Goal: Task Accomplishment & Management: Manage account settings

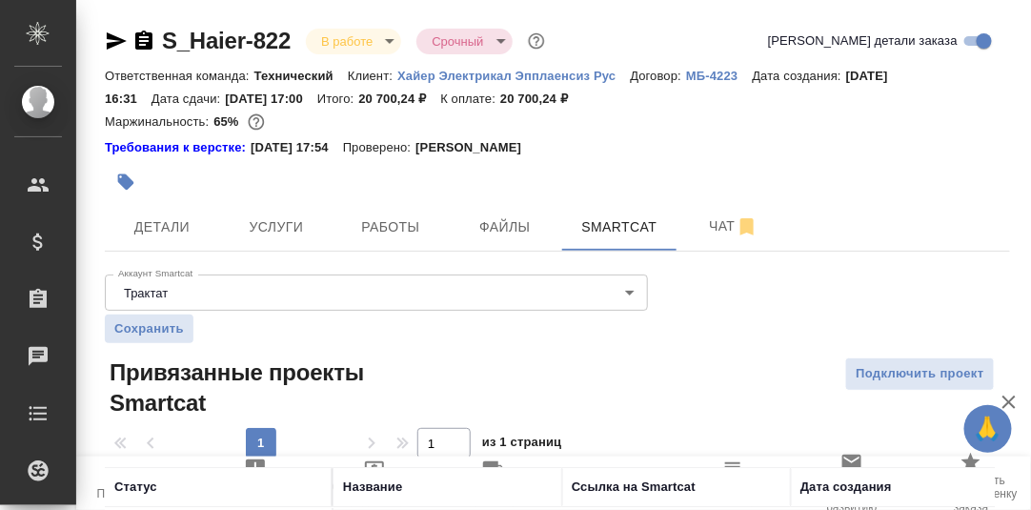
scroll to position [4, 0]
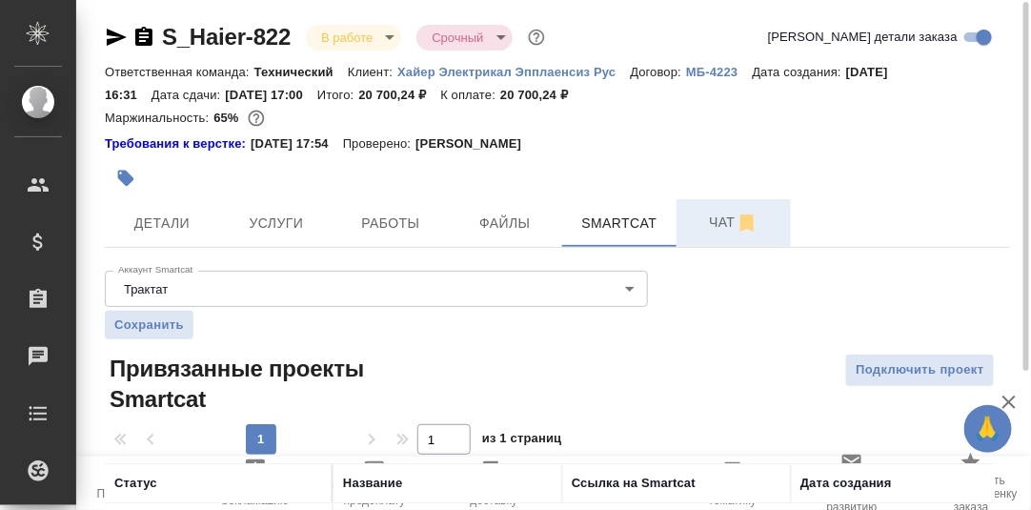
click at [721, 227] on span "Чат" at bounding box center [733, 223] width 91 height 24
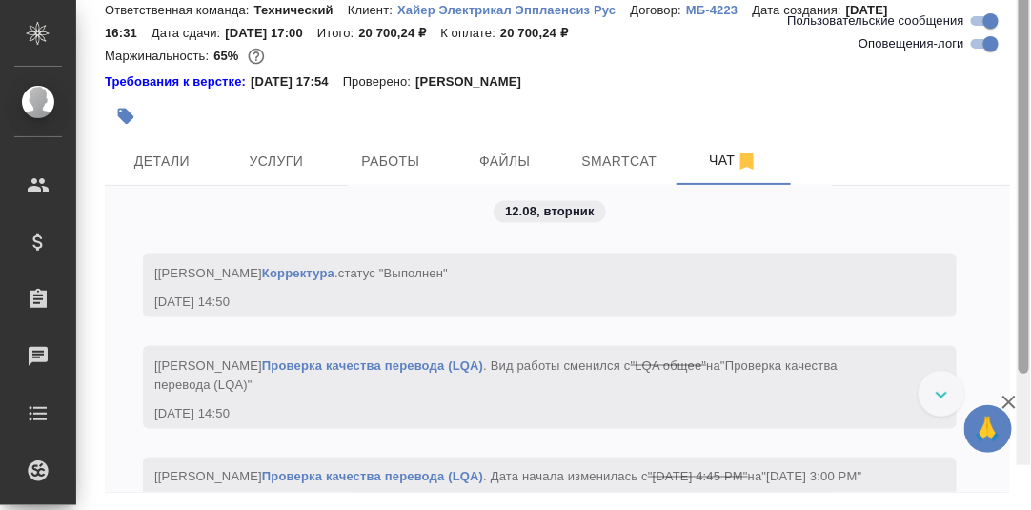
scroll to position [134, 0]
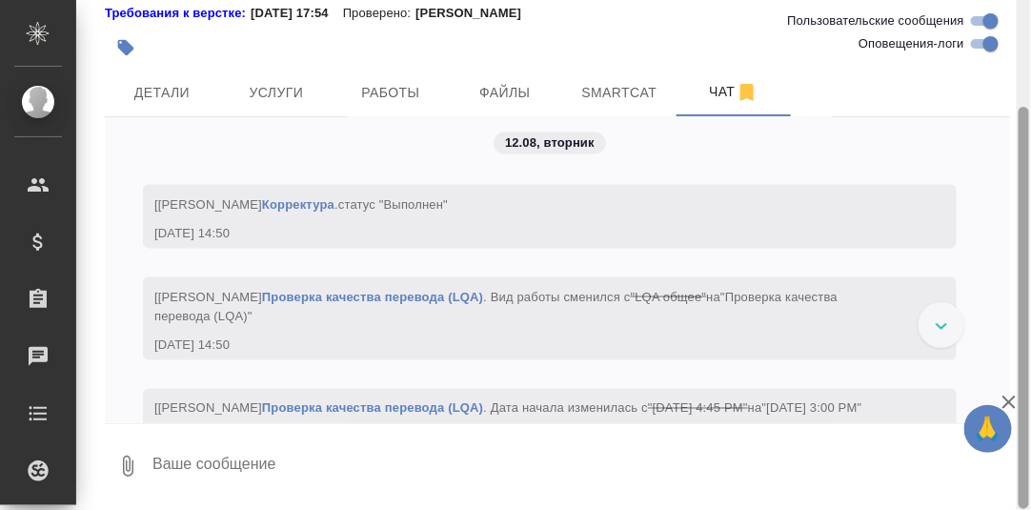
drag, startPoint x: 1021, startPoint y: 223, endPoint x: 577, endPoint y: 503, distance: 524.2
click at [1028, 401] on div at bounding box center [1024, 308] width 10 height 402
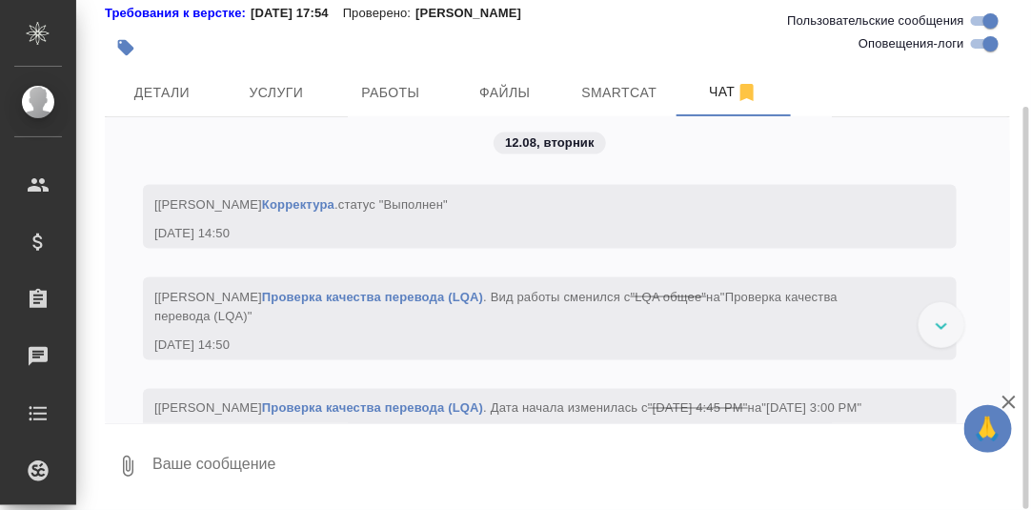
click at [266, 452] on textarea at bounding box center [581, 466] width 860 height 65
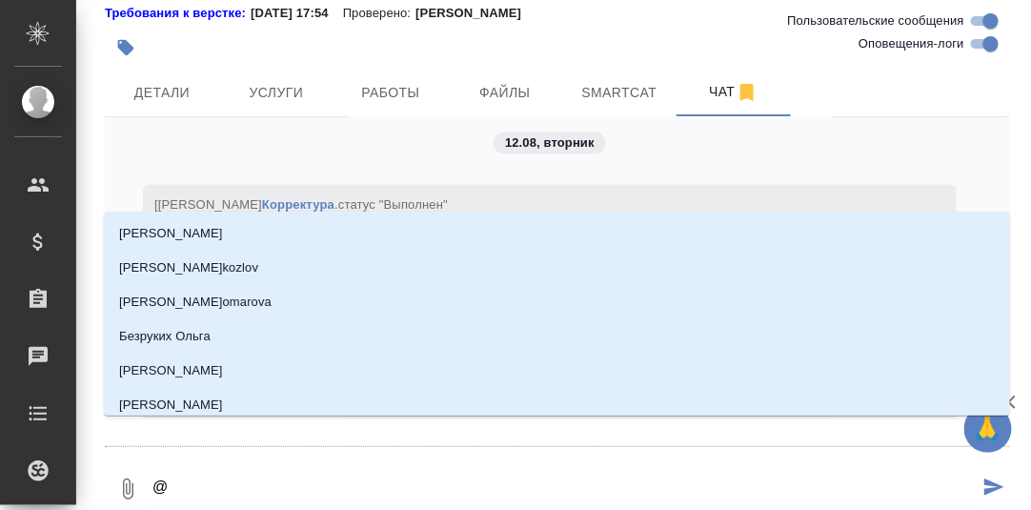
type textarea "@Б"
type input "Б"
type textarea "@Бе"
type input "Бе"
type textarea "@Бел"
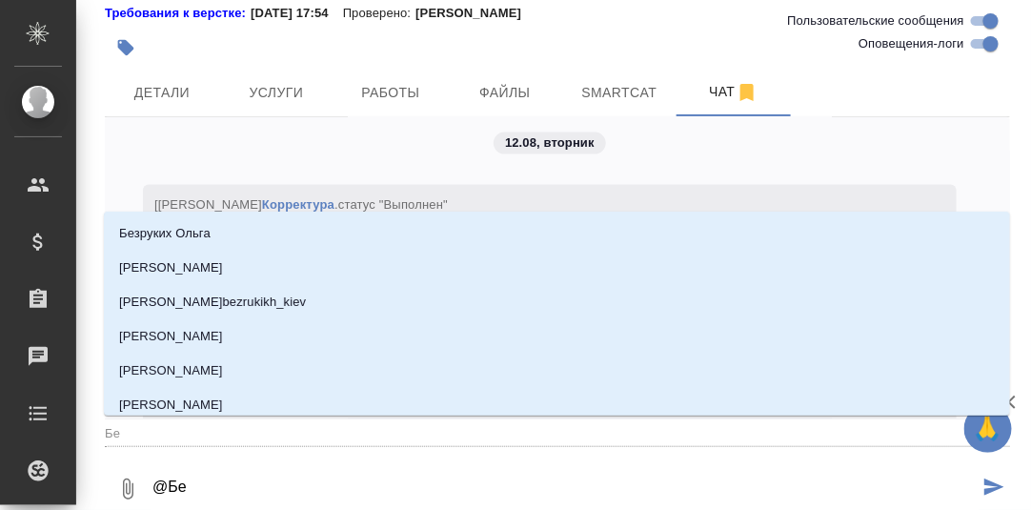
type input "Бел"
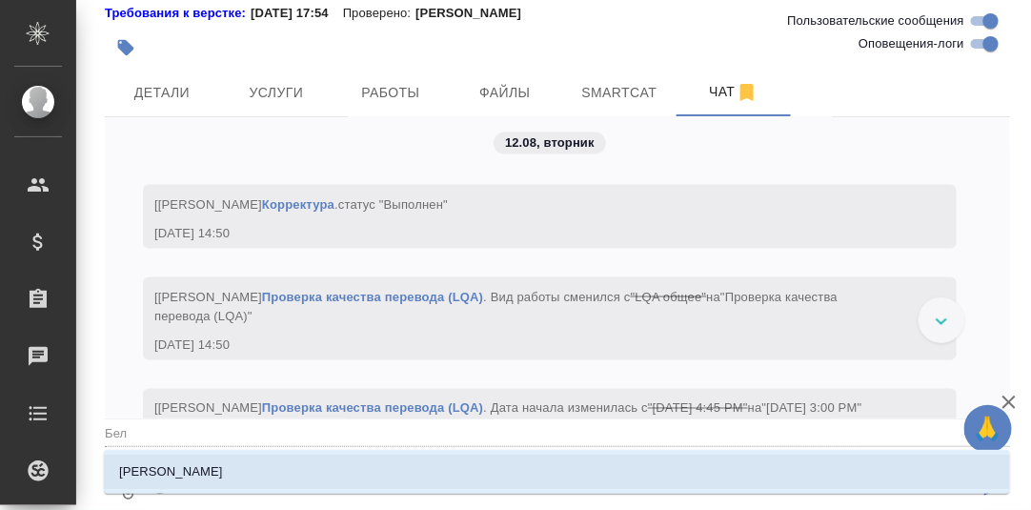
drag, startPoint x: 206, startPoint y: 470, endPoint x: 244, endPoint y: 481, distance: 39.8
click at [206, 470] on p "[PERSON_NAME]" at bounding box center [171, 471] width 104 height 19
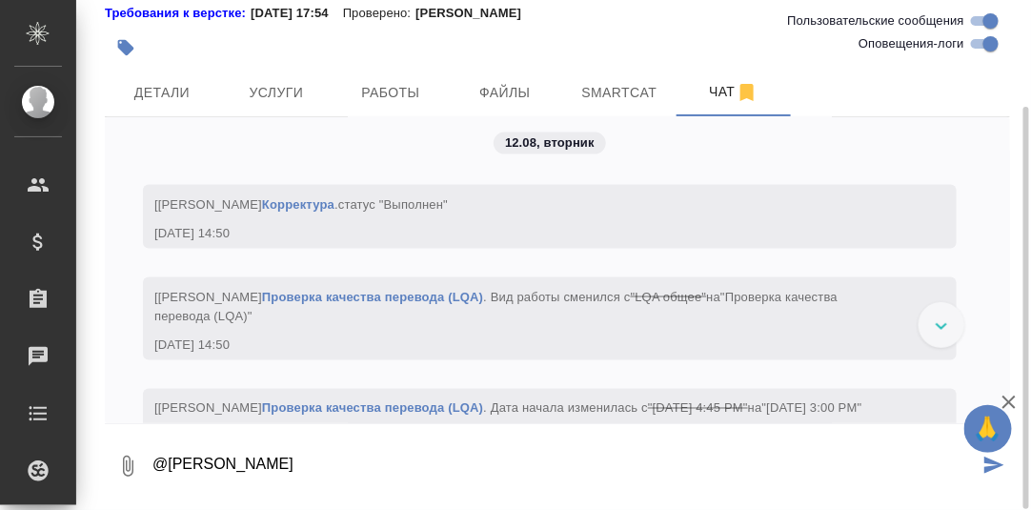
click at [278, 467] on textarea "@Белякова Юлия" at bounding box center [565, 466] width 828 height 65
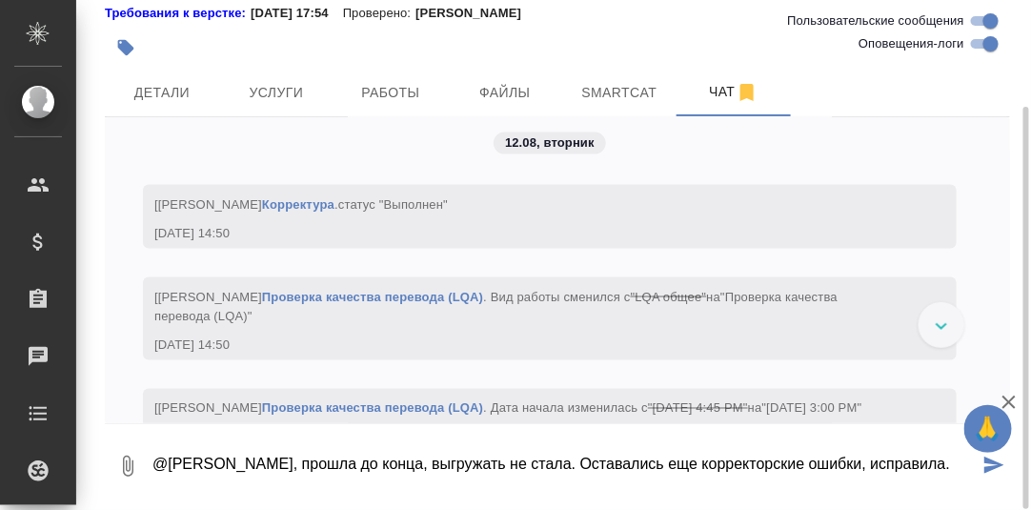
type textarea "@Белякова Юлия, прошла до конца, выгружать не стала. Оставались еще корректорск…"
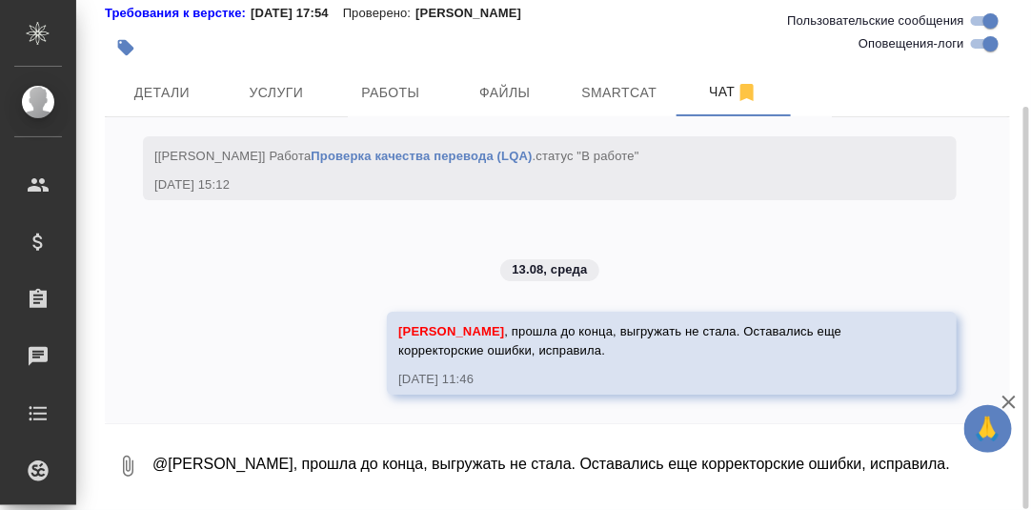
scroll to position [21072, 0]
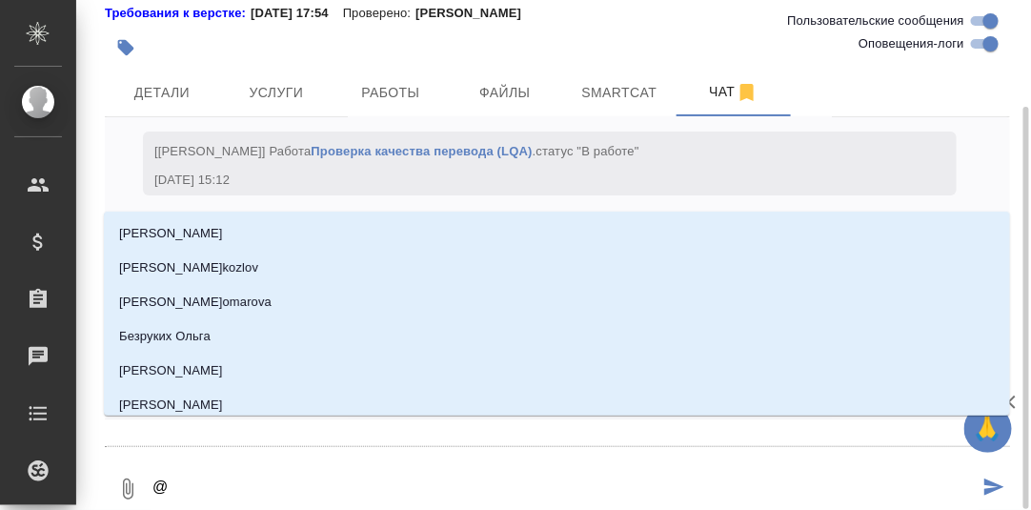
type textarea "@А"
type input "А"
type textarea "@Ар"
type input "Ар"
type textarea "@Арс"
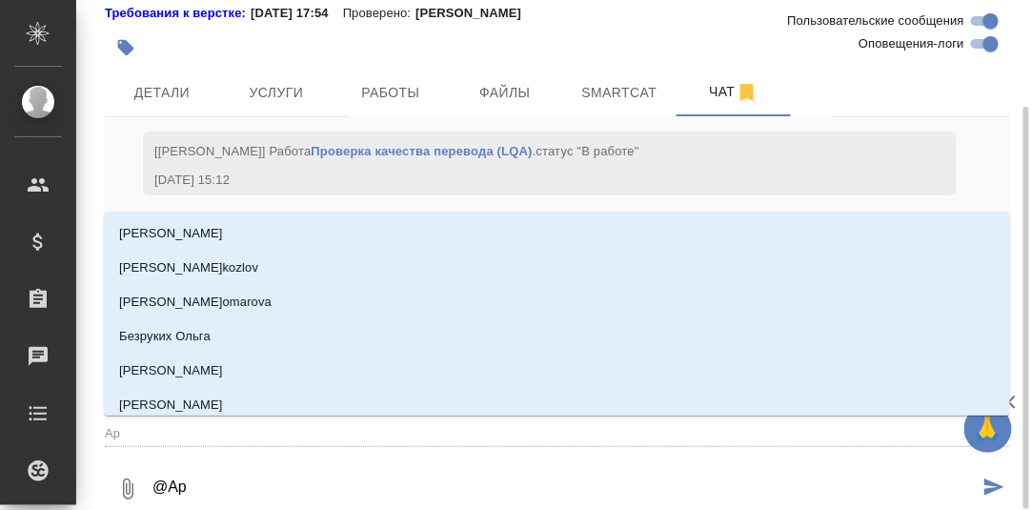
type input "Арс"
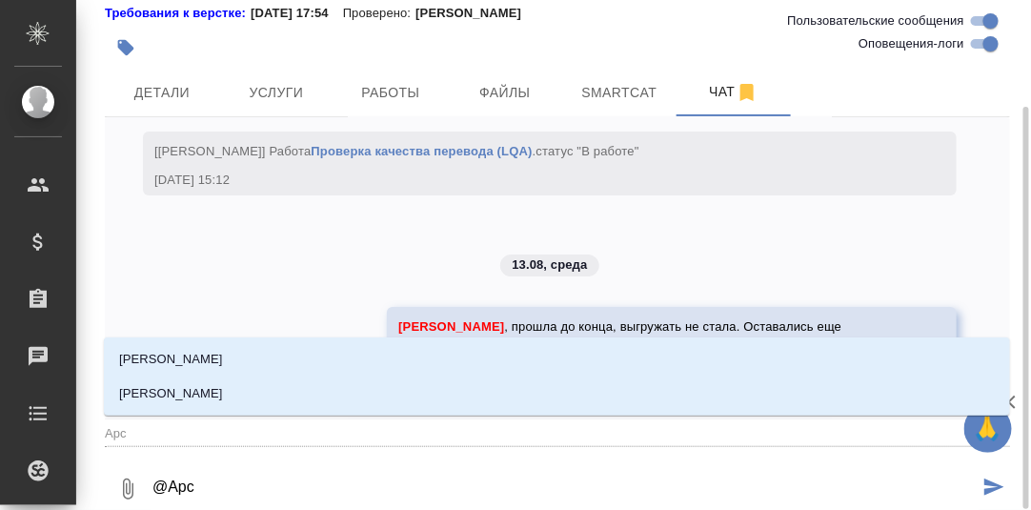
type textarea "@Арсе"
type input "Арсе"
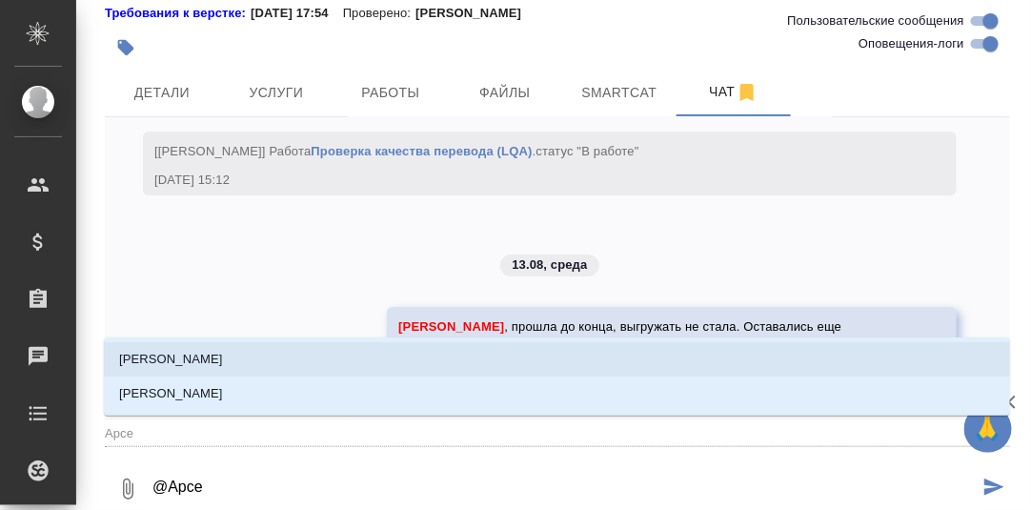
drag, startPoint x: 216, startPoint y: 360, endPoint x: 249, endPoint y: 373, distance: 34.7
click at [217, 360] on li "[PERSON_NAME]" at bounding box center [557, 359] width 906 height 34
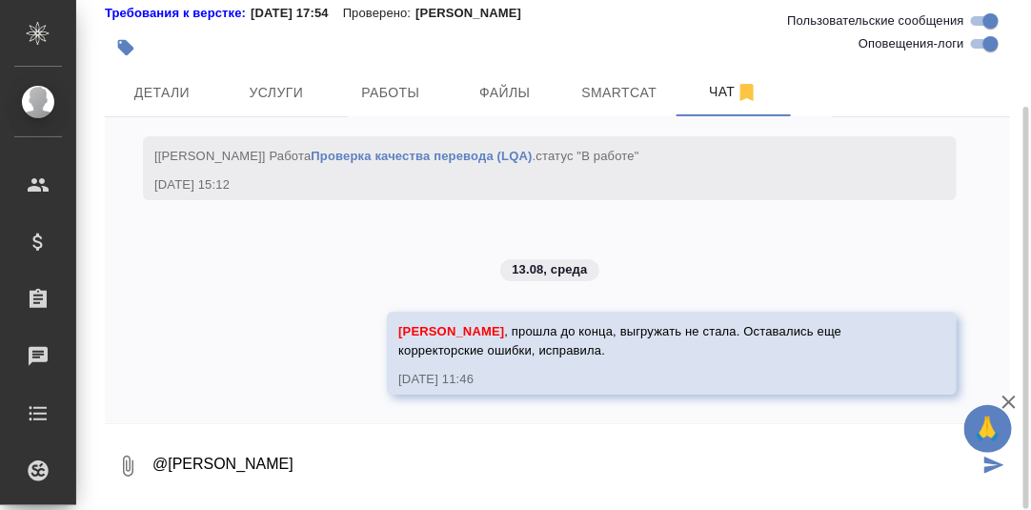
type textarea "@Арсеньева Вера"
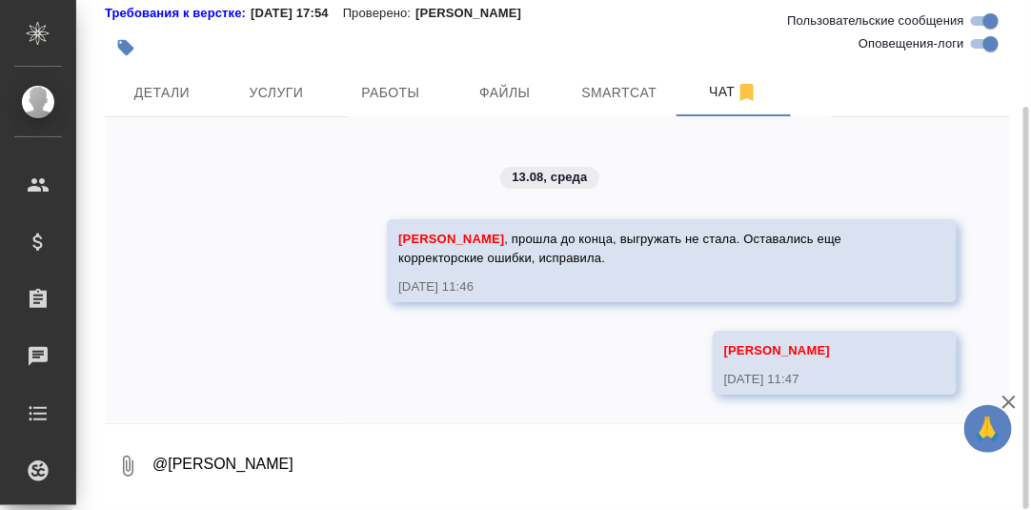
scroll to position [21164, 0]
click at [402, 91] on span "Работы" at bounding box center [390, 93] width 91 height 24
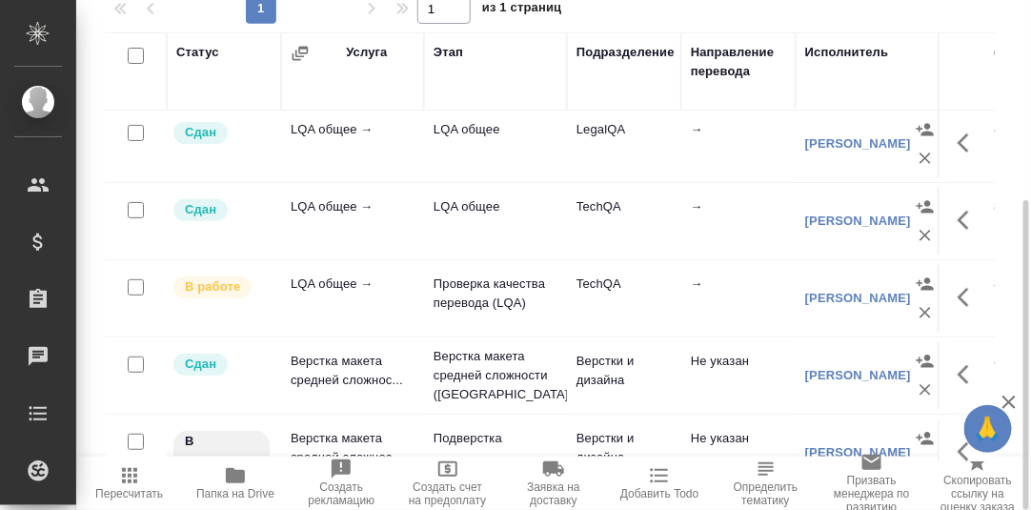
scroll to position [94, 0]
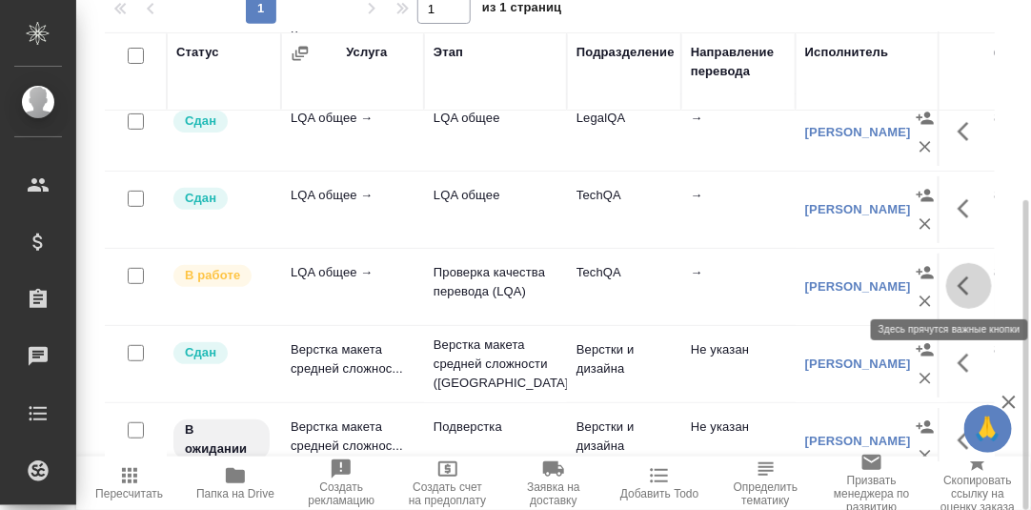
click at [958, 287] on icon "button" at bounding box center [969, 285] width 23 height 23
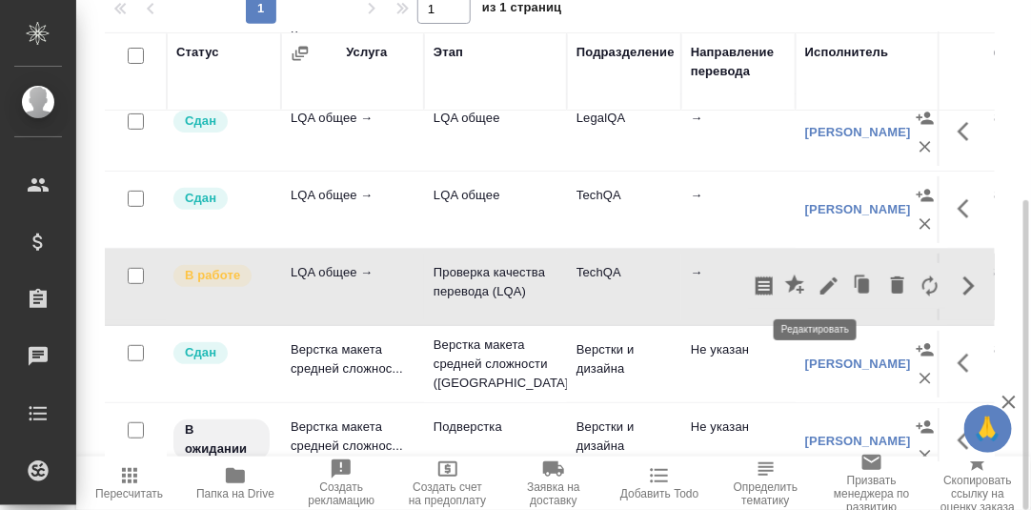
click at [823, 283] on icon "button" at bounding box center [829, 285] width 23 height 23
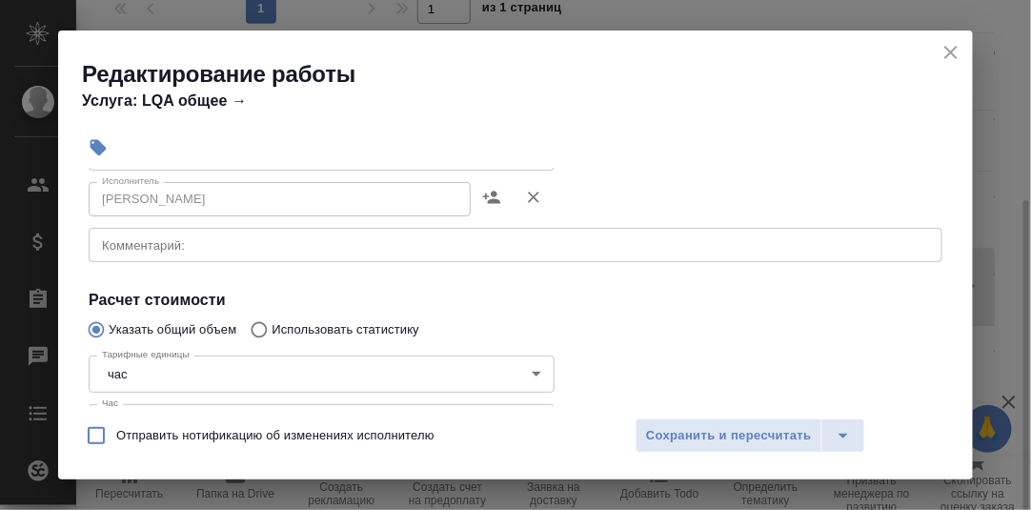
scroll to position [191, 0]
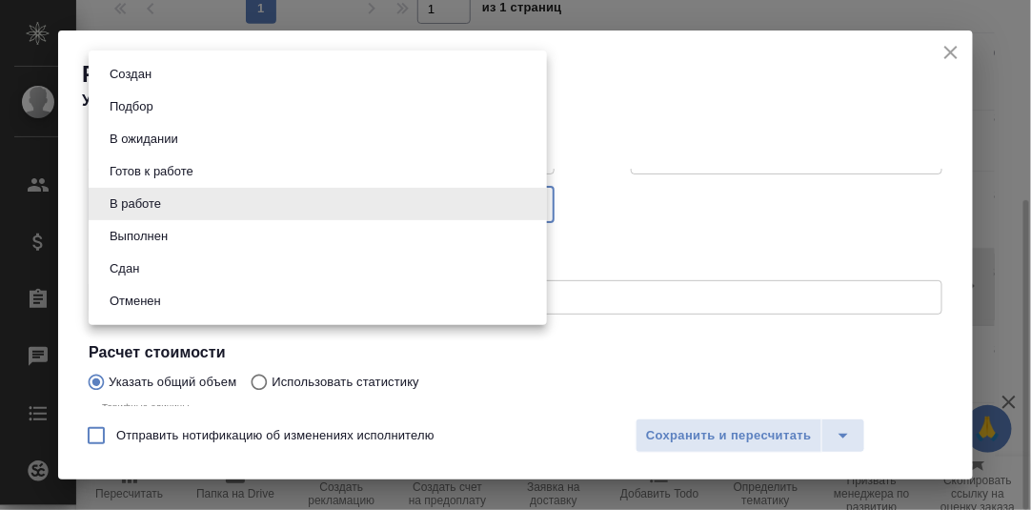
click at [525, 205] on body "🙏 .cls-1 fill:#fff; AWATERA Румянцева Дарья d.rumyantseva Клиенты Спецификации …" at bounding box center [515, 255] width 1031 height 510
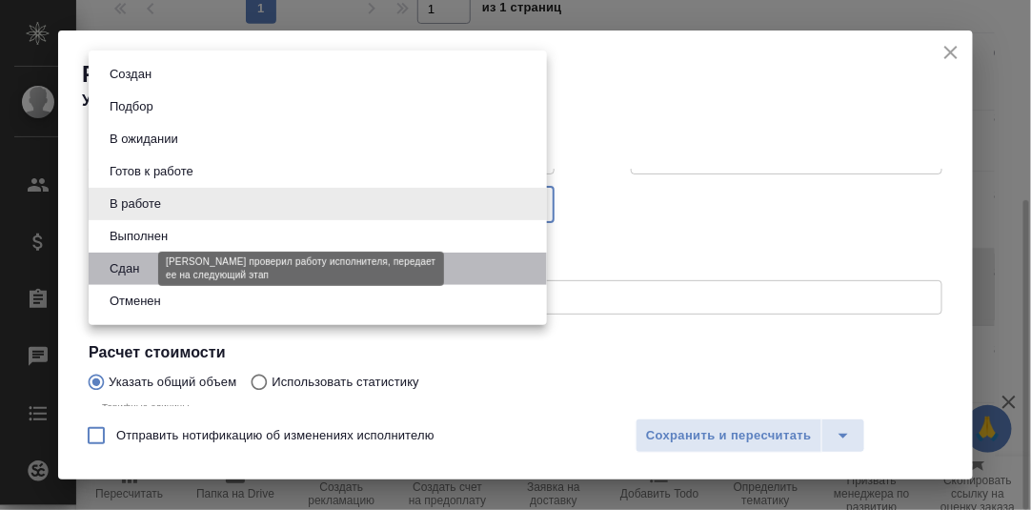
click at [141, 268] on button "Сдан" at bounding box center [124, 268] width 41 height 21
type input "closed"
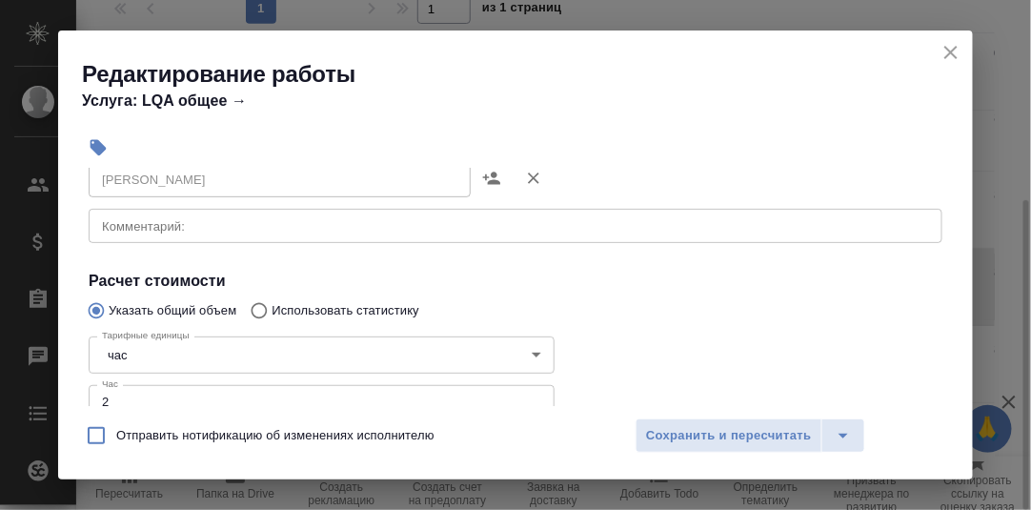
scroll to position [286, 0]
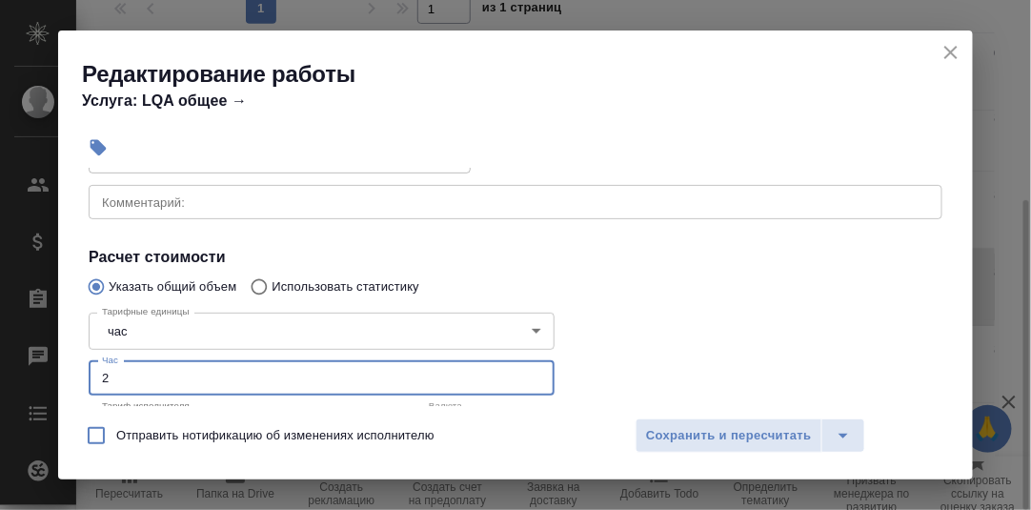
drag, startPoint x: 91, startPoint y: 384, endPoint x: 78, endPoint y: 374, distance: 17.0
click at [86, 382] on div "Тарифные единицы час 5a8b1489cc6b4906c91bfd93 Тарифные единицы Час 2 Час Тариф …" at bounding box center [322, 408] width 542 height 283
type input "3"
drag, startPoint x: 793, startPoint y: 435, endPoint x: 808, endPoint y: 428, distance: 16.6
click at [792, 434] on span "Сохранить и пересчитать" at bounding box center [729, 436] width 166 height 22
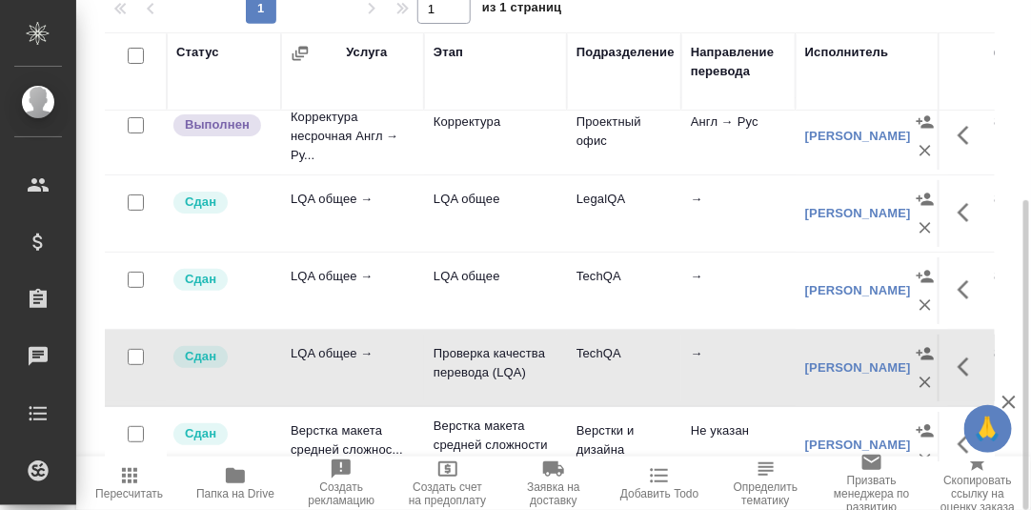
scroll to position [0, 0]
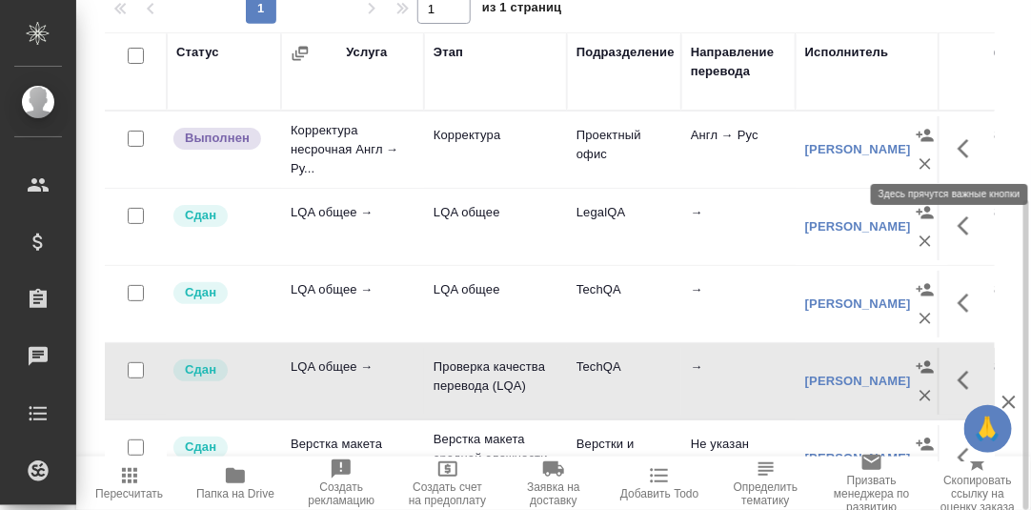
click at [958, 148] on icon "button" at bounding box center [963, 148] width 11 height 19
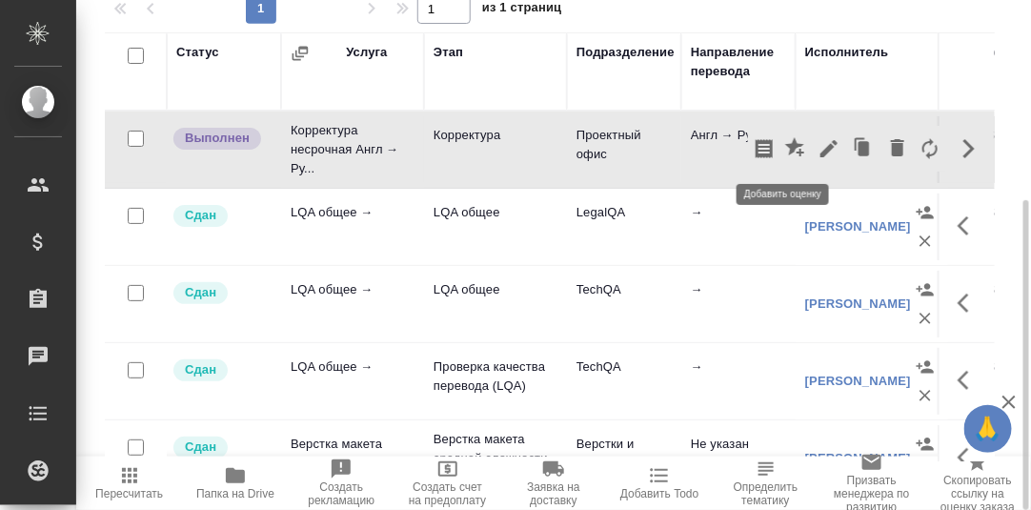
click at [786, 138] on icon "button" at bounding box center [796, 148] width 23 height 23
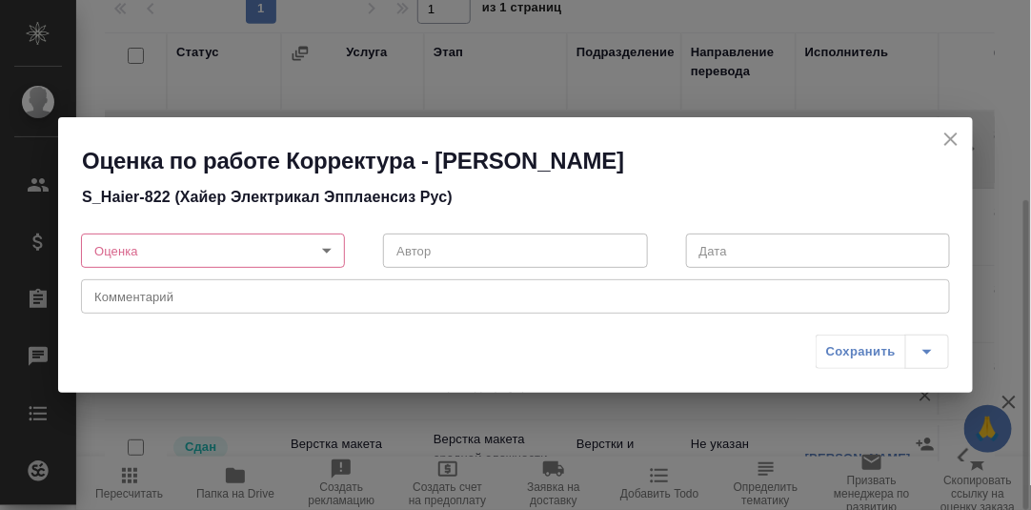
click at [323, 252] on body "🙏 .cls-1 fill:#fff; AWATERA Румянцева Дарья d.rumyantseva Клиенты Спецификации …" at bounding box center [515, 255] width 1031 height 510
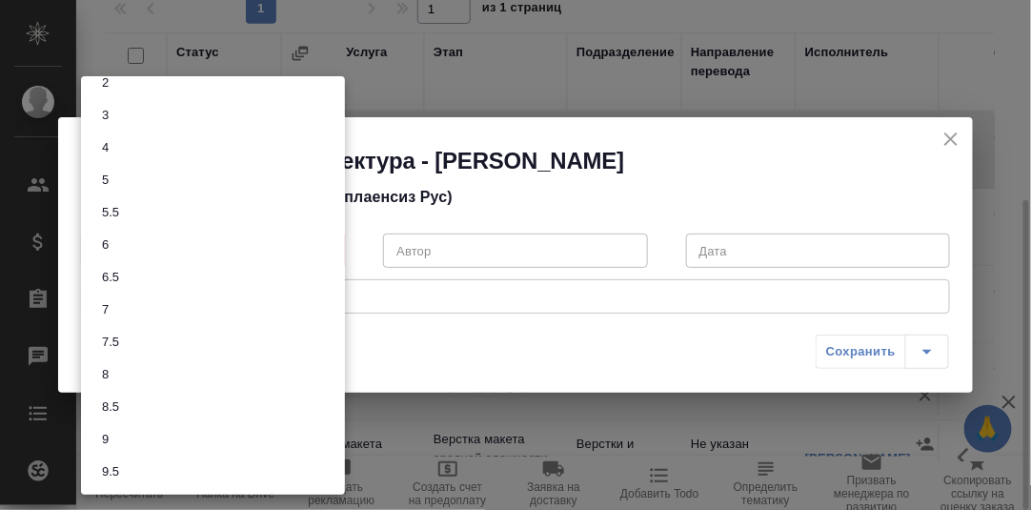
scroll to position [82, 0]
click at [130, 373] on li "8.5" at bounding box center [213, 374] width 264 height 32
type input "8.5"
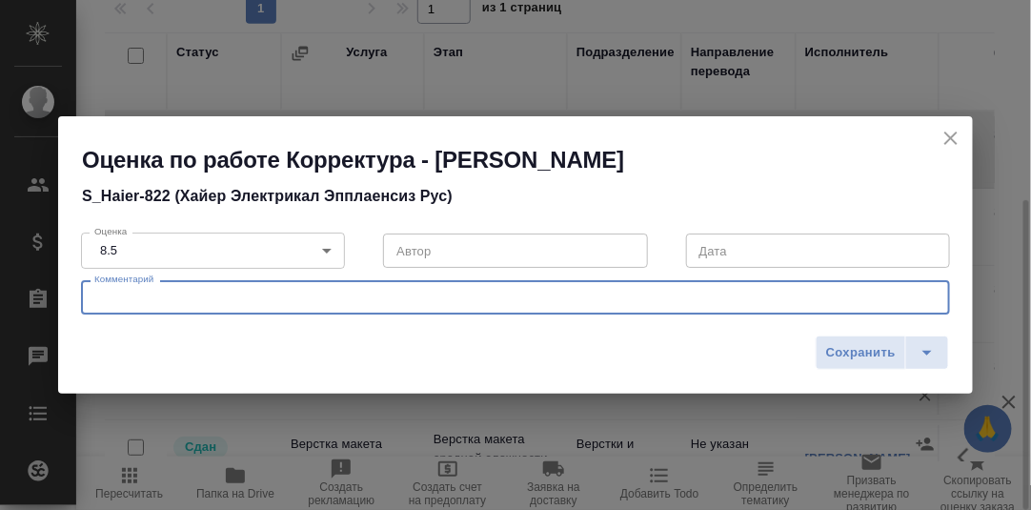
click at [146, 293] on textarea at bounding box center [515, 298] width 842 height 14
type textarea "Исправлено много, но не всё, кое-какие ошибки оставались."
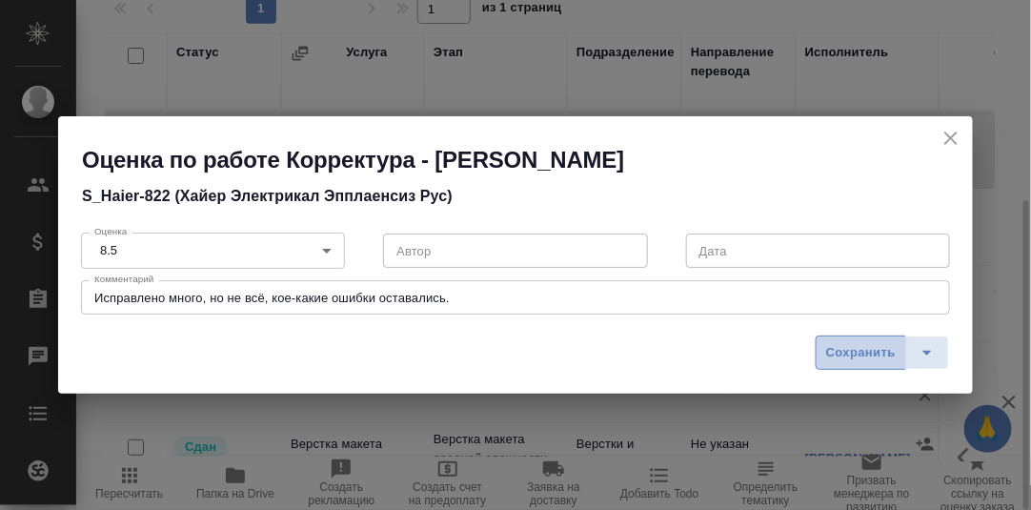
click at [852, 352] on span "Сохранить" at bounding box center [861, 353] width 70 height 22
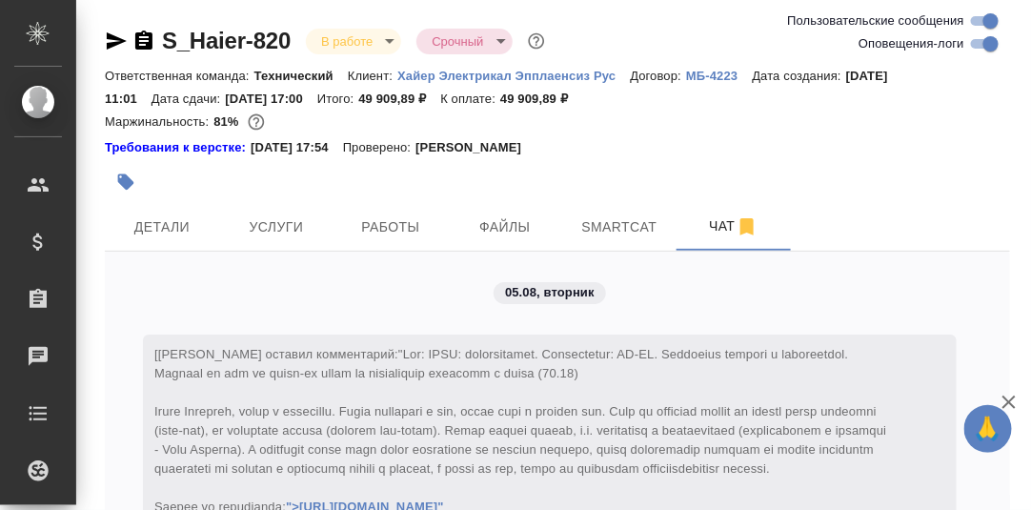
scroll to position [21296, 0]
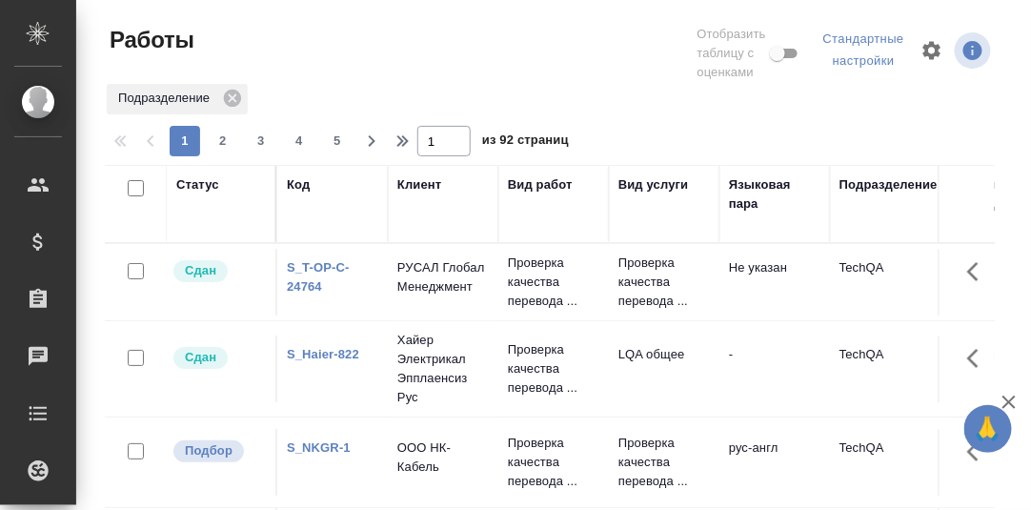
drag, startPoint x: 198, startPoint y: 186, endPoint x: 200, endPoint y: 236, distance: 50.5
click at [198, 186] on div "Статус" at bounding box center [197, 184] width 43 height 19
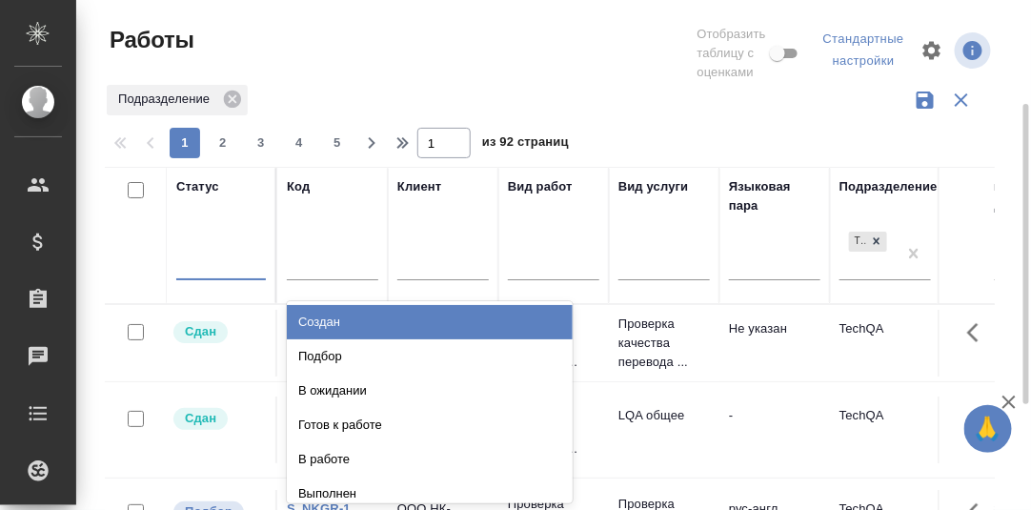
scroll to position [80, 0]
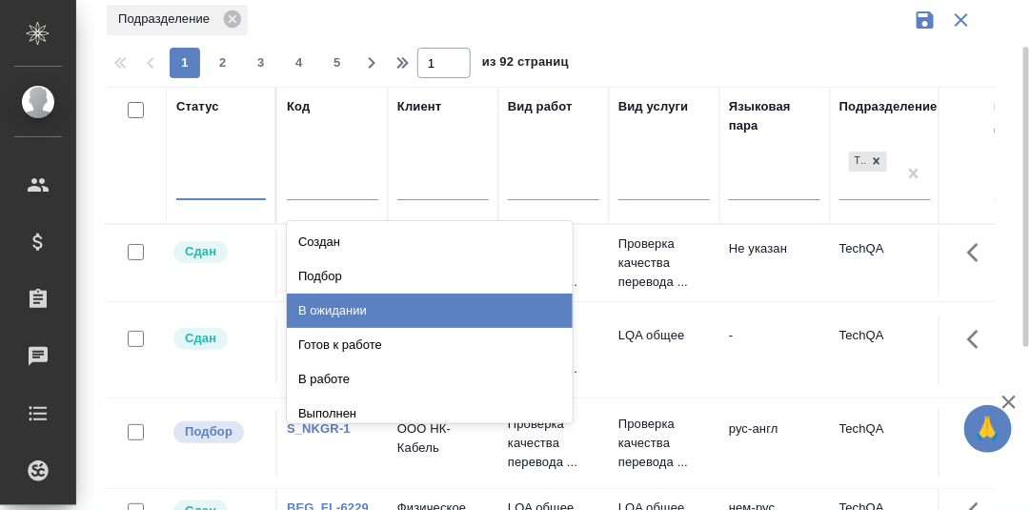
click at [353, 305] on div "В ожидании" at bounding box center [430, 310] width 286 height 34
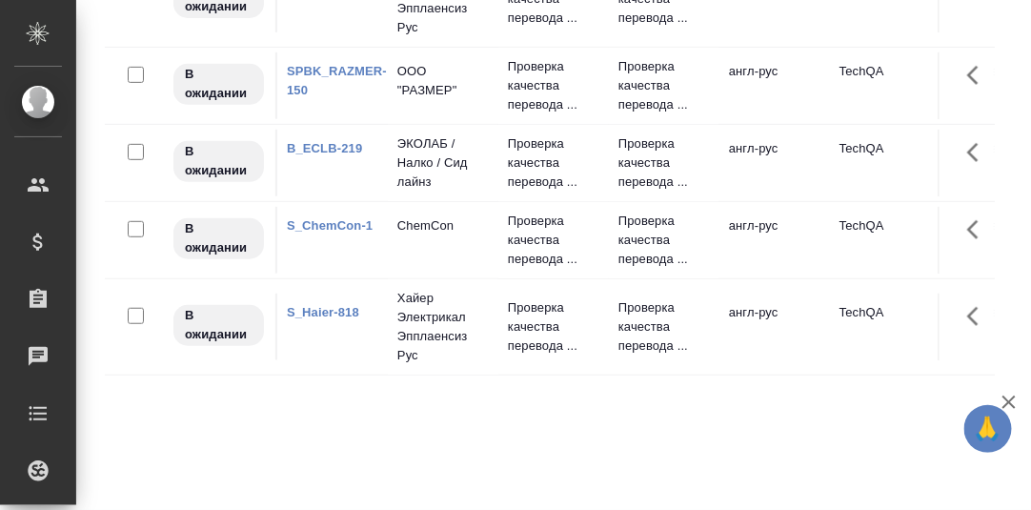
scroll to position [0, 0]
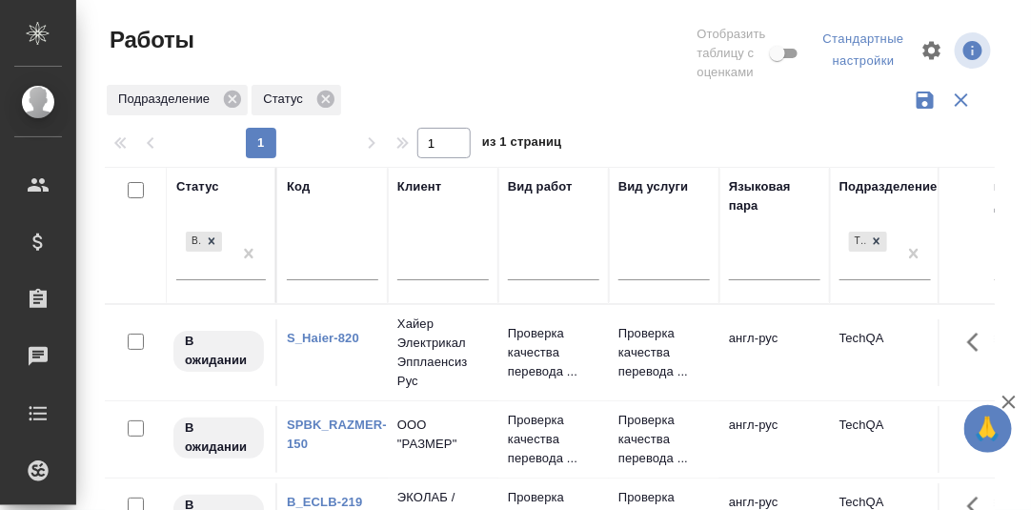
click at [327, 335] on link "S_Haier-820" at bounding box center [323, 338] width 72 height 14
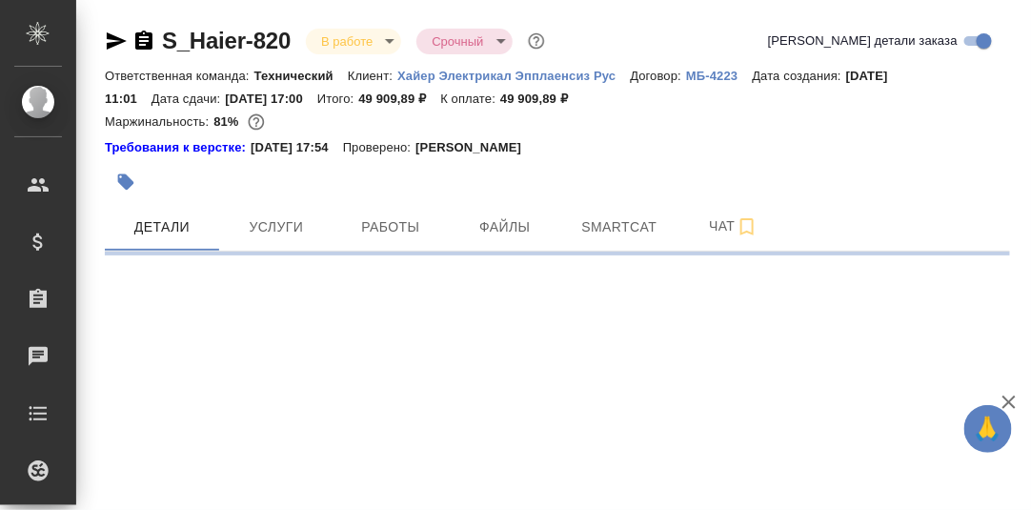
select select "RU"
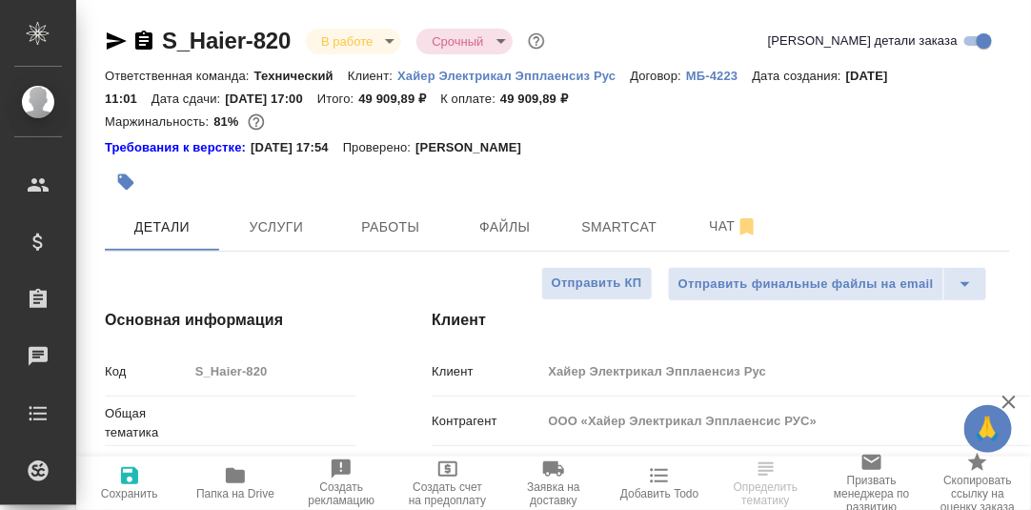
type textarea "x"
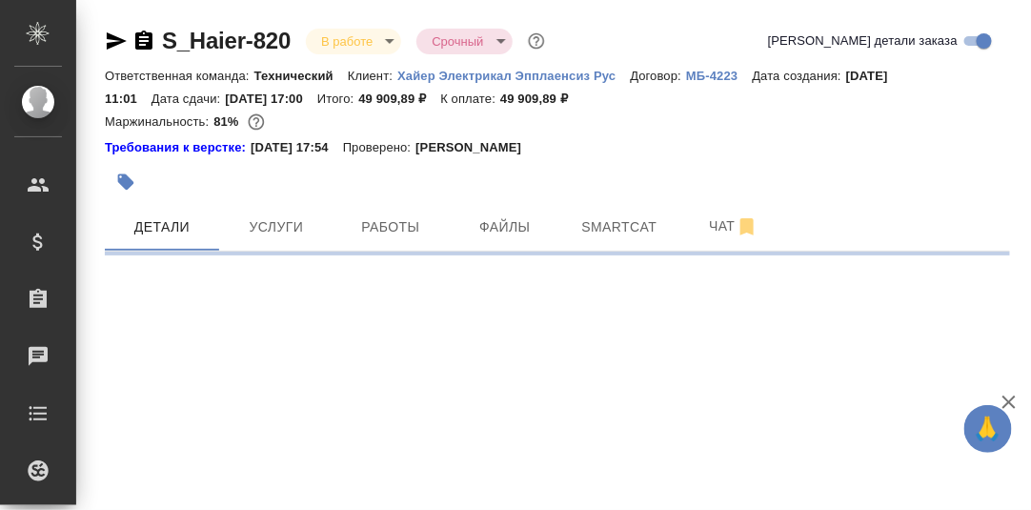
select select "RU"
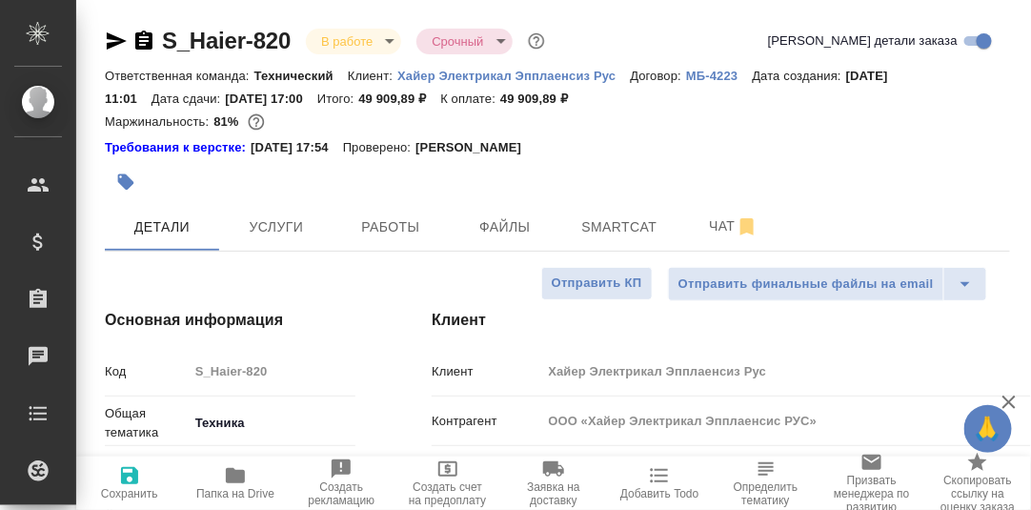
type textarea "x"
click at [721, 228] on span "Чат" at bounding box center [733, 226] width 91 height 24
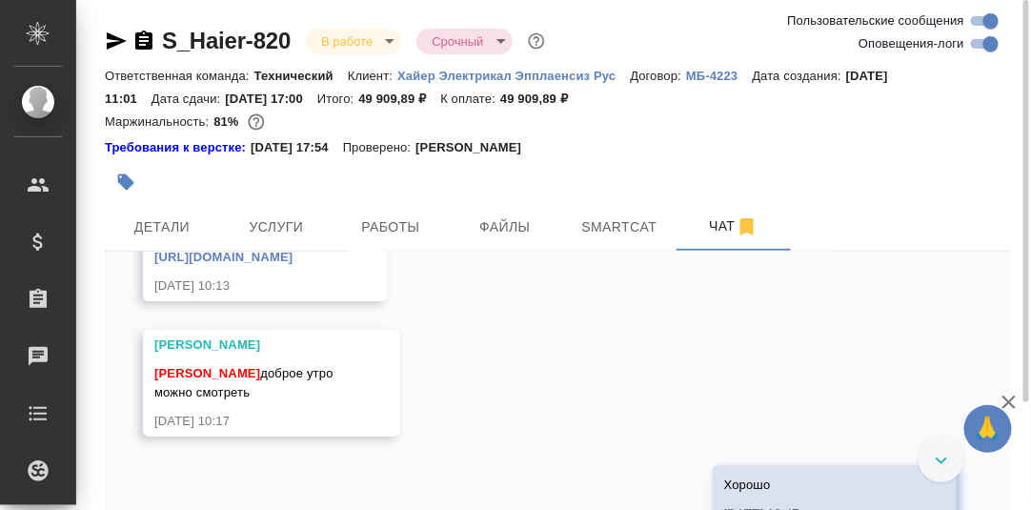
scroll to position [21105, 0]
click at [293, 264] on link "[URL][DOMAIN_NAME]" at bounding box center [223, 257] width 138 height 14
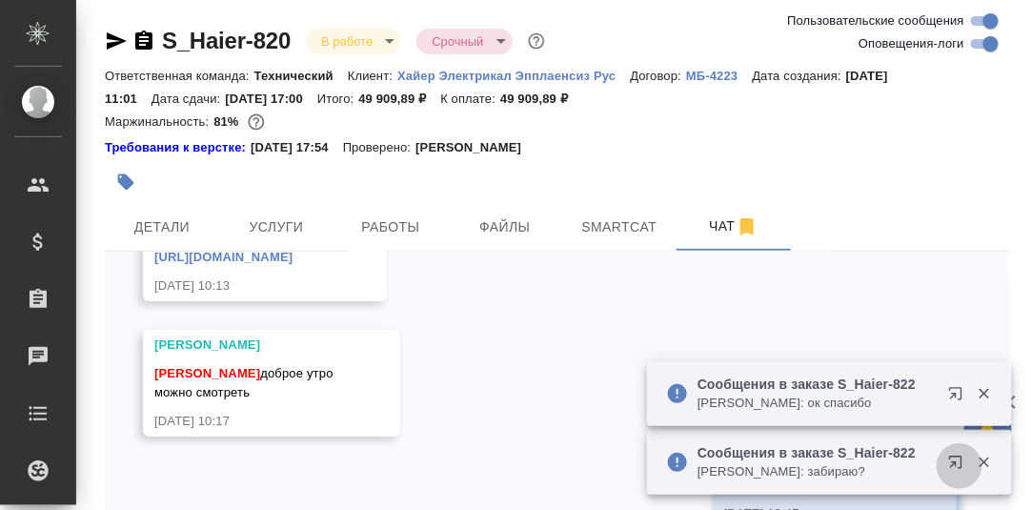
click at [951, 462] on icon "button" at bounding box center [959, 466] width 23 height 23
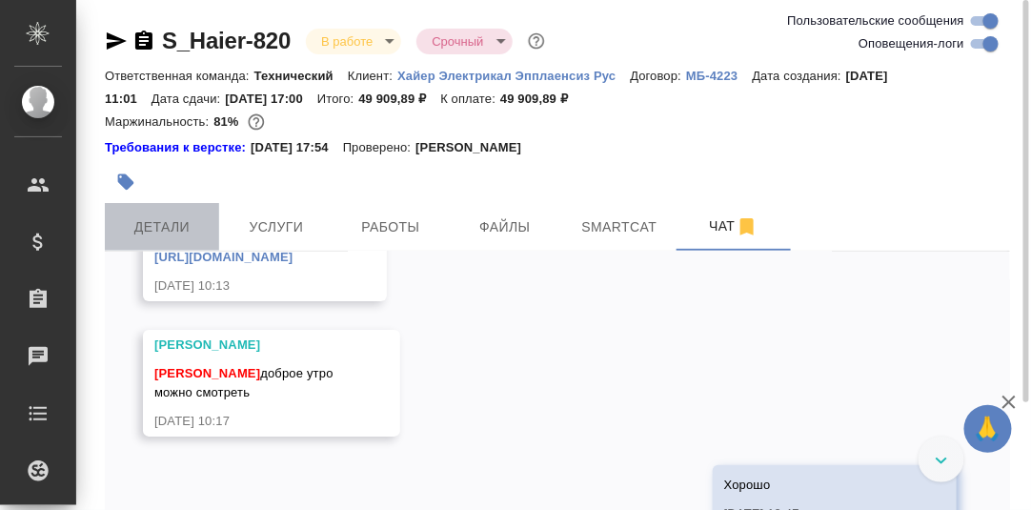
click at [166, 227] on span "Детали" at bounding box center [161, 227] width 91 height 24
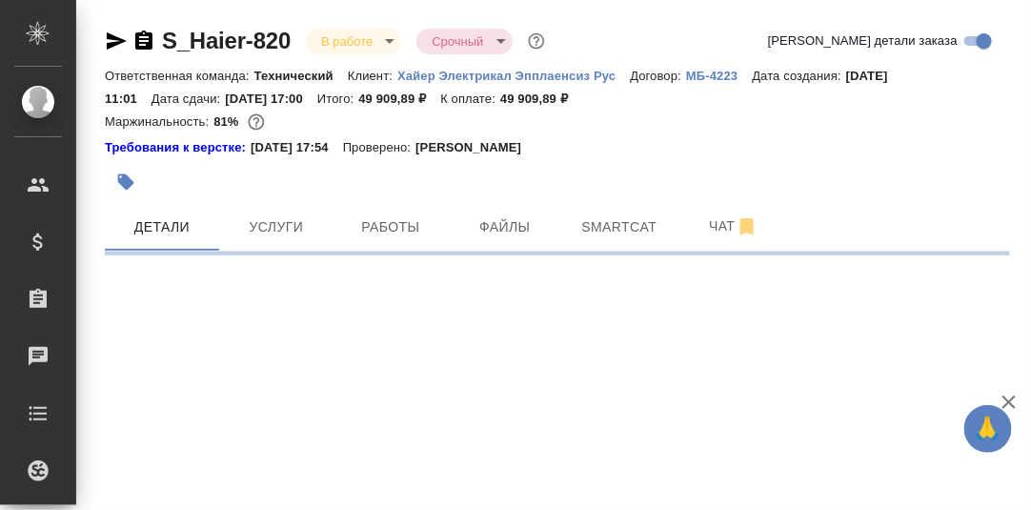
select select "RU"
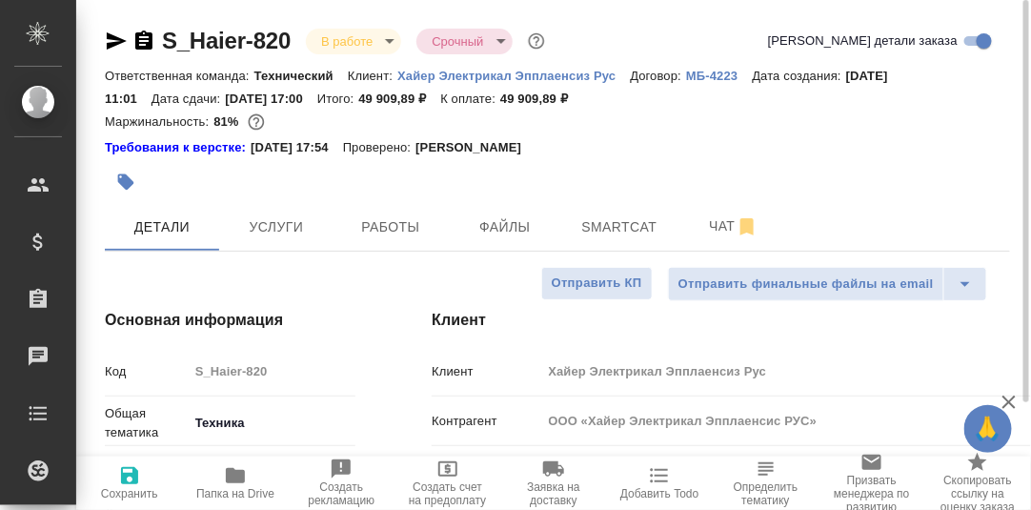
type textarea "x"
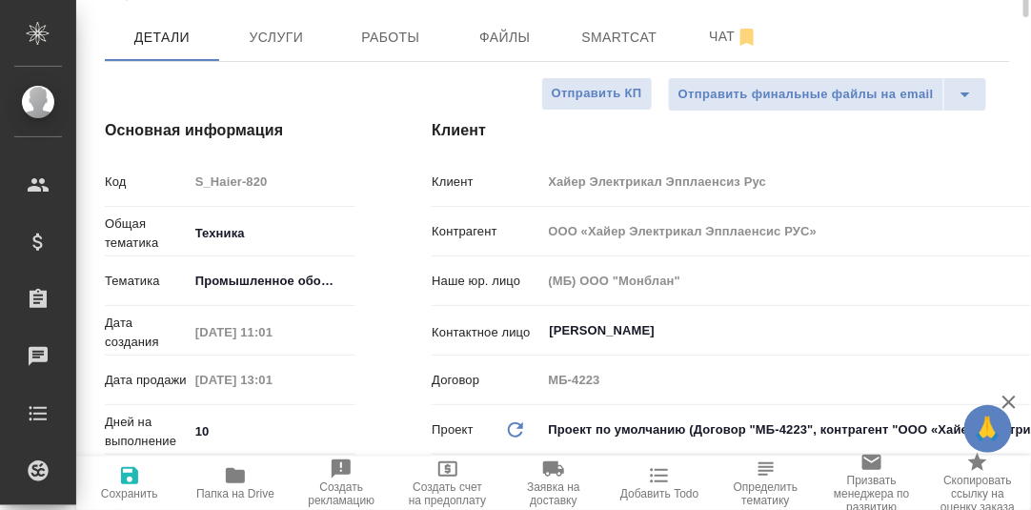
scroll to position [285, 0]
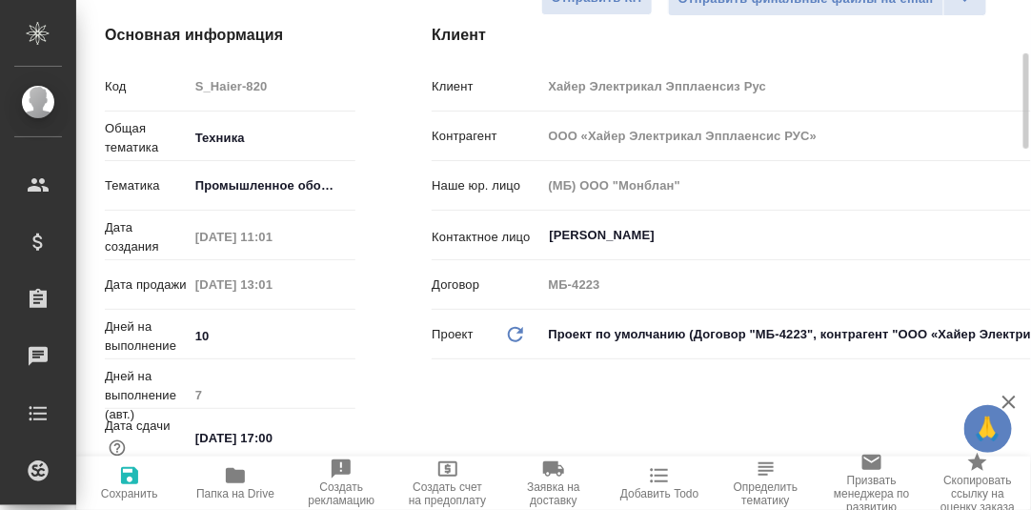
click at [230, 475] on icon "button" at bounding box center [235, 475] width 19 height 15
type textarea "x"
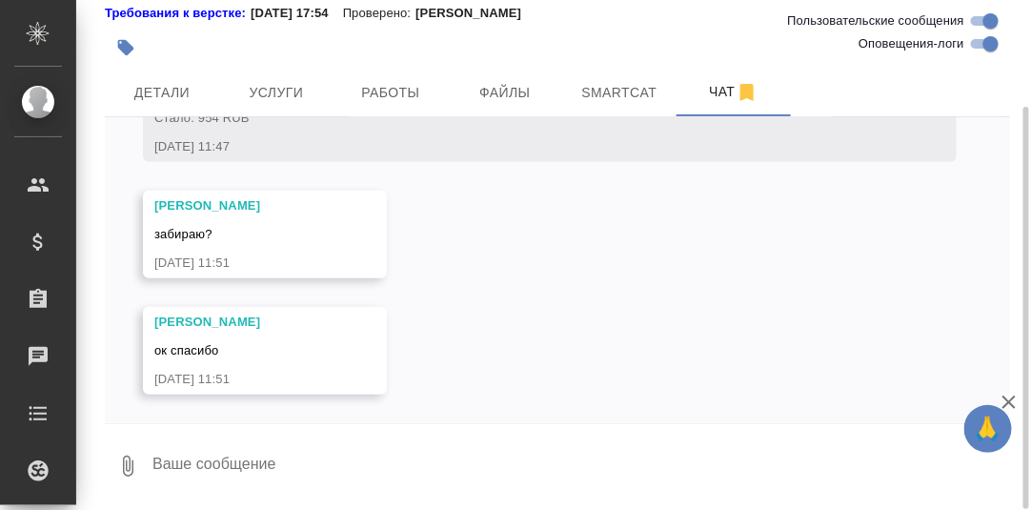
scroll to position [21601, 0]
click at [247, 445] on textarea at bounding box center [581, 466] width 860 height 65
type textarea "L"
type textarea "Да"
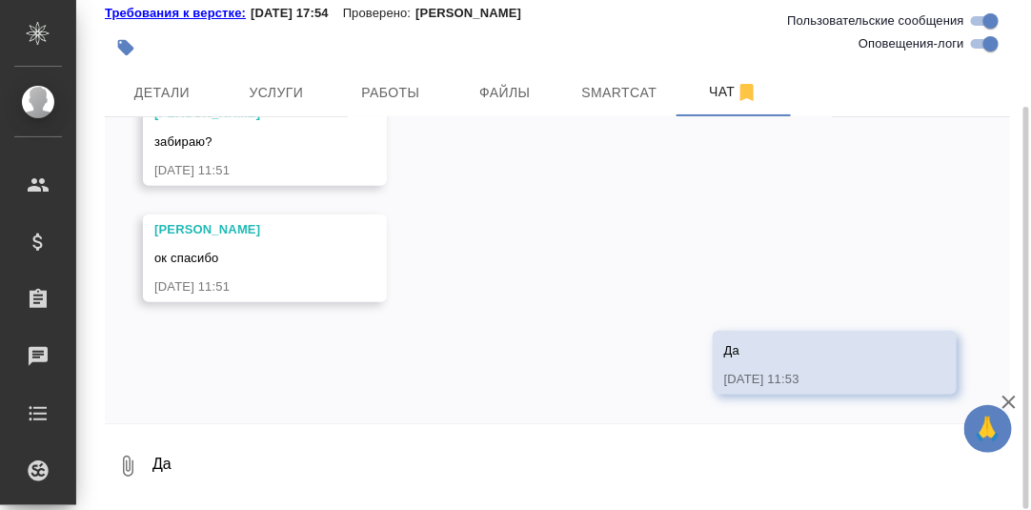
scroll to position [21693, 0]
